Goal: Information Seeking & Learning: Check status

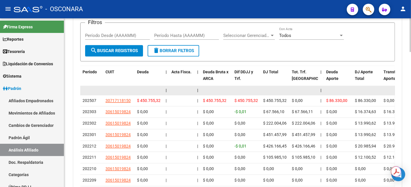
scroll to position [641, 0]
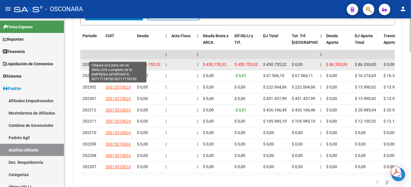
click at [118, 62] on span "30717118150" at bounding box center [117, 64] width 25 height 5
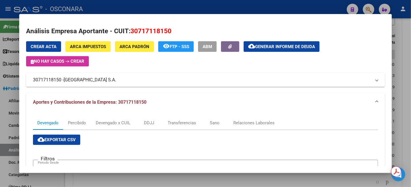
click at [410, 44] on div at bounding box center [205, 93] width 411 height 187
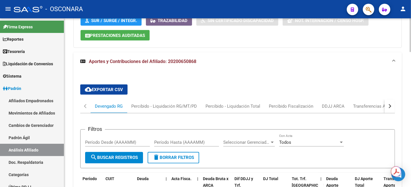
scroll to position [498, 0]
drag, startPoint x: 170, startPoint y: 55, endPoint x: 199, endPoint y: 61, distance: 29.5
click at [199, 61] on mat-expansion-panel-header "Aportes y Contribuciones del Afiliado: 20200650868" at bounding box center [237, 62] width 328 height 18
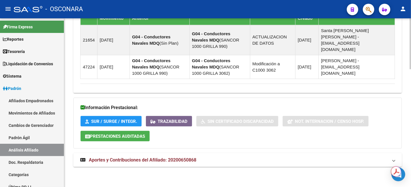
scroll to position [390, 0]
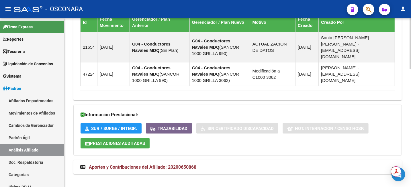
copy span "20200650868"
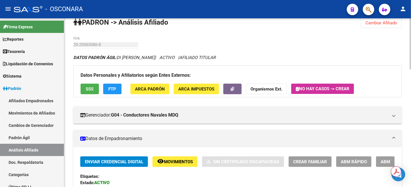
scroll to position [0, 0]
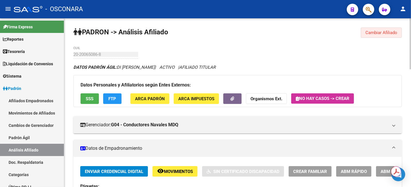
click at [375, 30] on span "Cambiar Afiliado" at bounding box center [381, 32] width 32 height 5
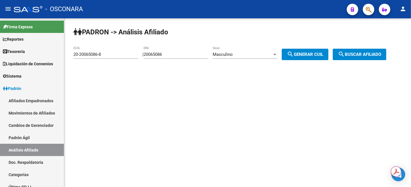
click at [180, 48] on div "20065086 DNI" at bounding box center [176, 52] width 65 height 12
click at [179, 53] on input "20065086" at bounding box center [176, 54] width 65 height 5
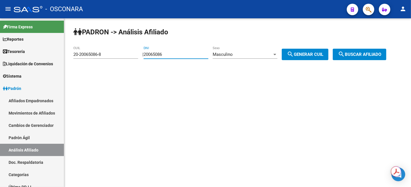
click at [174, 55] on input "20065086" at bounding box center [176, 54] width 65 height 5
paste input "11725417"
type input "11725417"
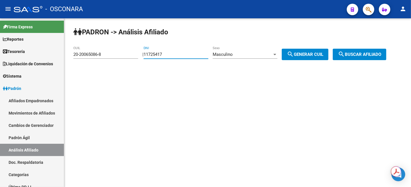
click at [307, 54] on span "search Generar CUIL" at bounding box center [305, 54] width 36 height 5
type input "20-11725417-9"
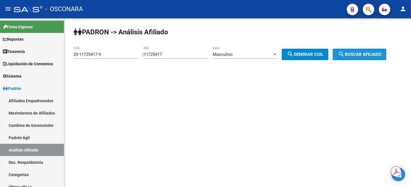
click at [363, 52] on span "search Buscar afiliado" at bounding box center [359, 54] width 43 height 5
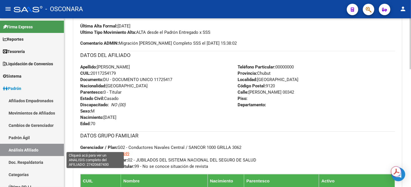
scroll to position [215, 0]
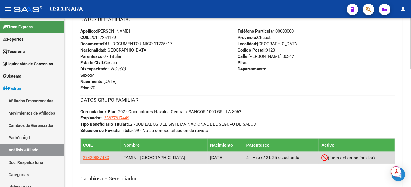
click at [97, 160] on app-link-go-to "27420687430" at bounding box center [96, 157] width 26 height 6
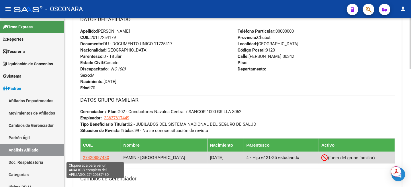
click at [97, 158] on span "27420687430" at bounding box center [96, 157] width 26 height 5
type textarea "27420687430"
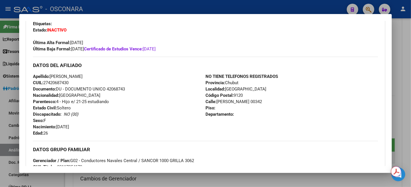
scroll to position [179, 0]
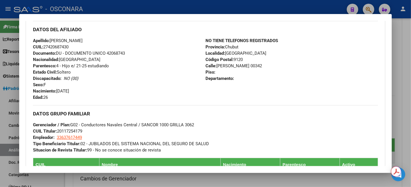
click at [56, 46] on span "CUIL: 27420687430" at bounding box center [51, 46] width 36 height 5
copy span "27420687430"
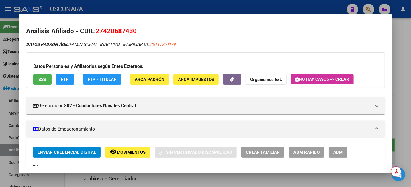
scroll to position [72, 0]
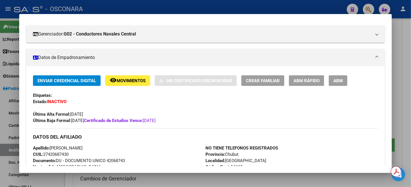
click at [406, 56] on div at bounding box center [205, 93] width 411 height 187
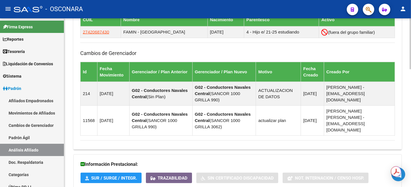
scroll to position [390, 0]
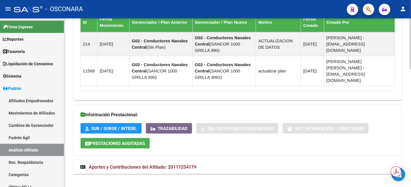
drag, startPoint x: 149, startPoint y: 162, endPoint x: 211, endPoint y: 137, distance: 66.4
click at [149, 165] on span "Aportes y Contribuciones del Afiliado: 20117254179" at bounding box center [142, 167] width 107 height 5
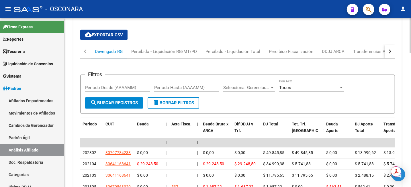
scroll to position [495, 0]
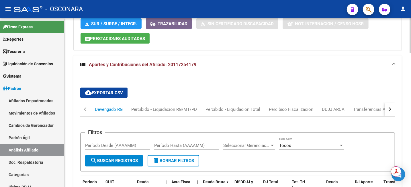
click at [391, 104] on button "button" at bounding box center [390, 110] width 10 height 14
click at [298, 106] on div "ANSES Jubilados" at bounding box center [304, 109] width 34 height 6
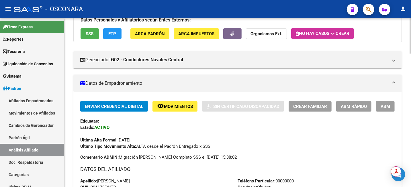
scroll to position [0, 0]
